Goal: Task Accomplishment & Management: Use online tool/utility

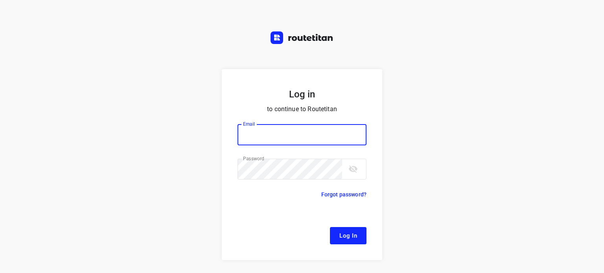
type input "[EMAIL_ADDRESS][DOMAIN_NAME]"
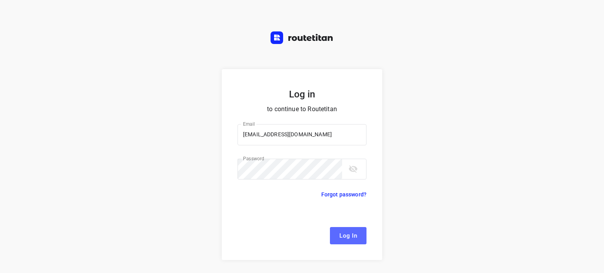
click at [347, 239] on span "Log In" at bounding box center [348, 236] width 18 height 10
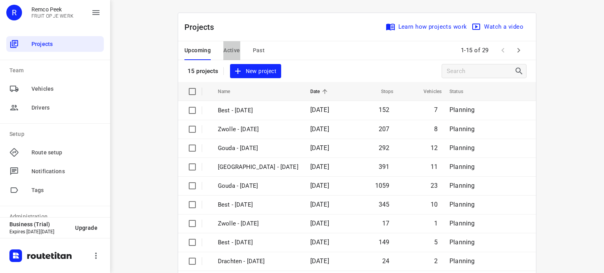
click at [231, 50] on span "Active" at bounding box center [231, 51] width 17 height 10
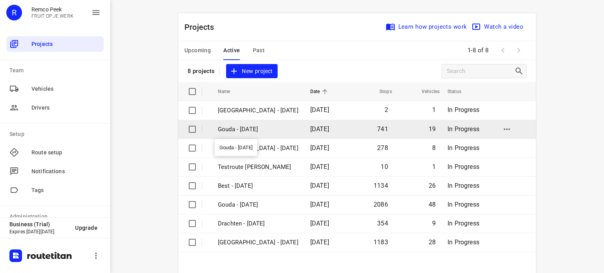
click at [240, 128] on p "Gouda - [DATE]" at bounding box center [258, 129] width 81 height 9
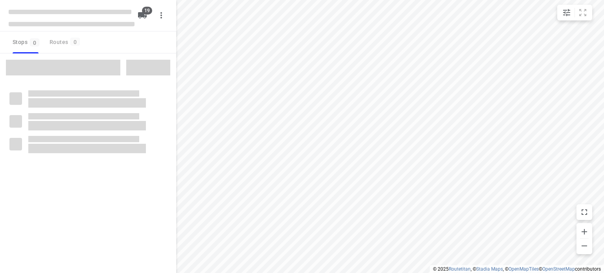
checkbox input "true"
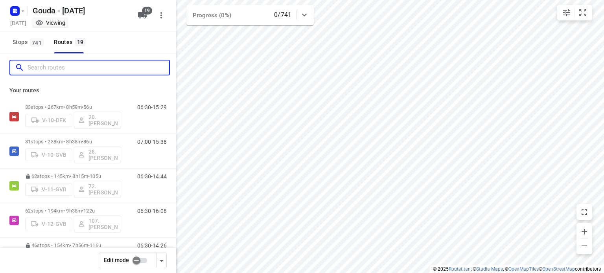
click at [72, 65] on input "Search routes" at bounding box center [98, 68] width 141 height 12
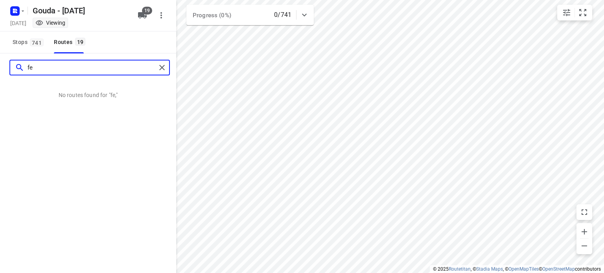
type input "f"
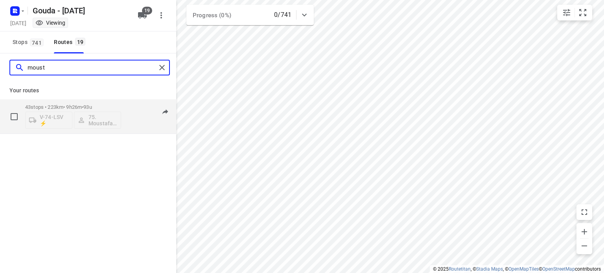
type input "moust"
click at [81, 104] on p "43 stops • 223km • 9h26m • 93u" at bounding box center [73, 107] width 96 height 6
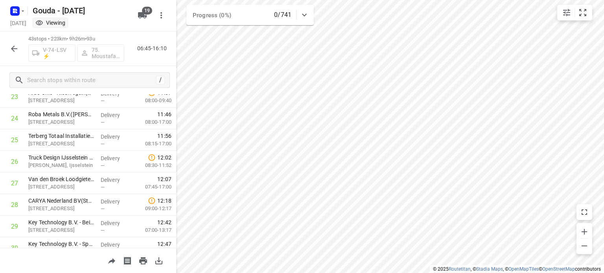
scroll to position [522, 0]
click at [15, 42] on button "button" at bounding box center [14, 49] width 16 height 16
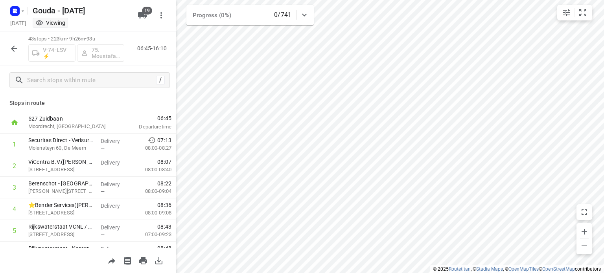
click at [12, 48] on icon "button" at bounding box center [14, 49] width 6 height 6
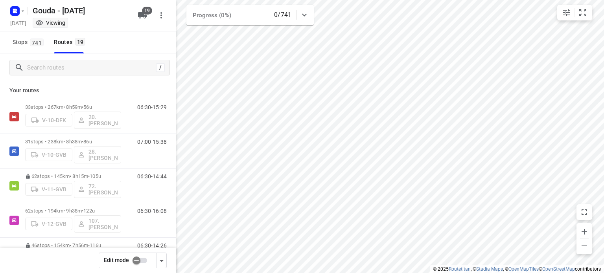
click at [145, 258] on input "checkbox" at bounding box center [136, 260] width 45 height 15
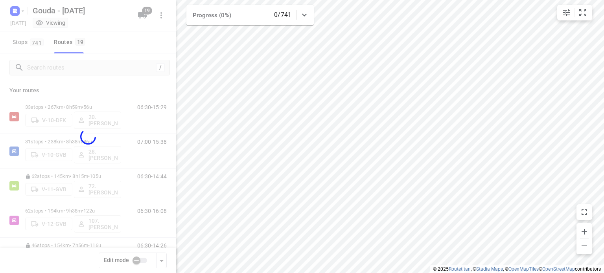
checkbox input "true"
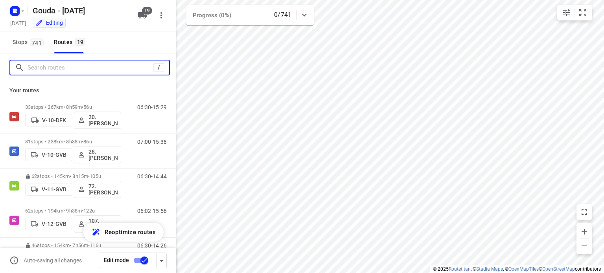
click at [71, 70] on input "Search routes" at bounding box center [91, 68] width 126 height 12
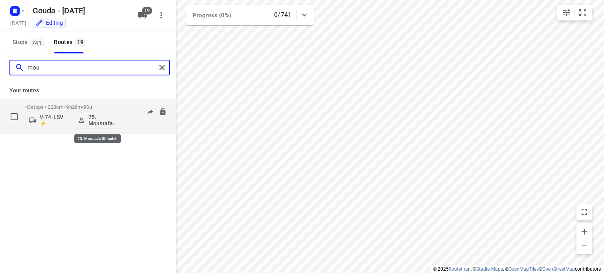
type input "mou"
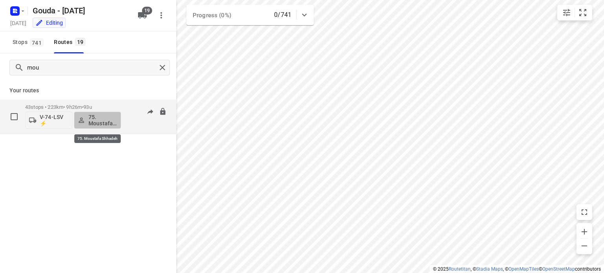
click at [91, 117] on p "75. Moustafa Shhadeh" at bounding box center [102, 120] width 29 height 13
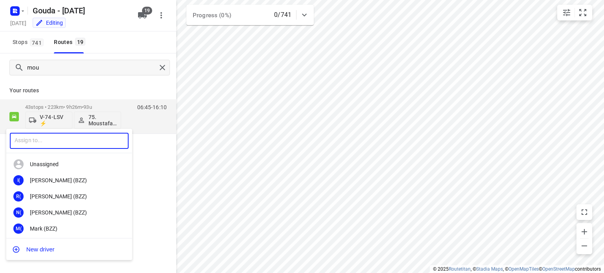
click at [69, 139] on input "text" at bounding box center [69, 141] width 119 height 16
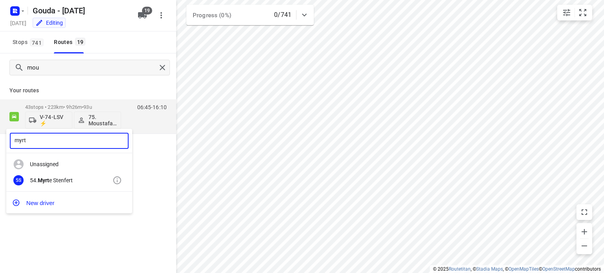
type input "myrt"
click at [55, 179] on div "54. [PERSON_NAME]" at bounding box center [71, 180] width 83 height 6
